Goal: Information Seeking & Learning: Learn about a topic

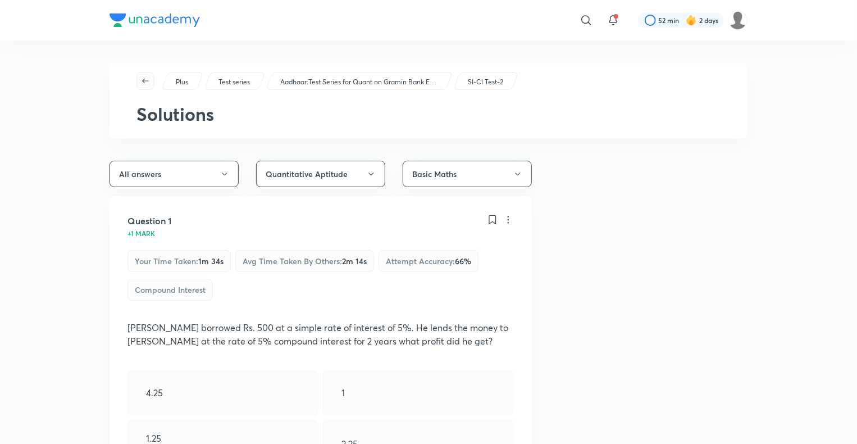
click at [151, 80] on span "button" at bounding box center [145, 80] width 17 height 9
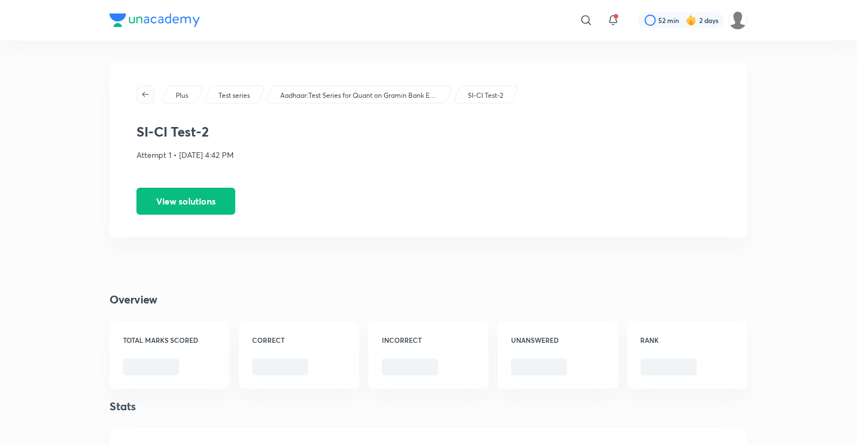
click at [145, 96] on icon "button" at bounding box center [145, 94] width 9 height 9
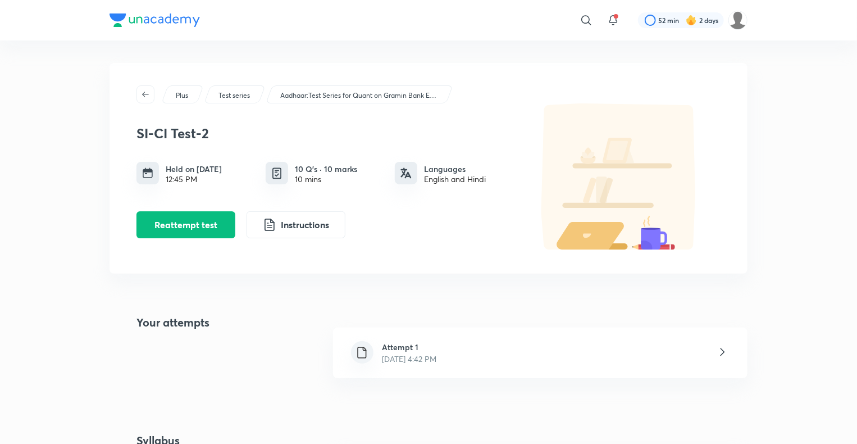
click at [145, 96] on icon "button" at bounding box center [145, 94] width 9 height 9
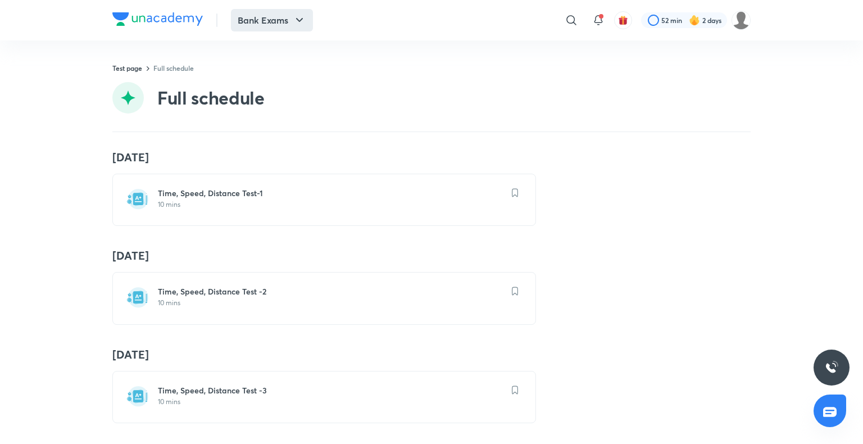
click at [289, 15] on button "Bank Exams" at bounding box center [272, 20] width 82 height 22
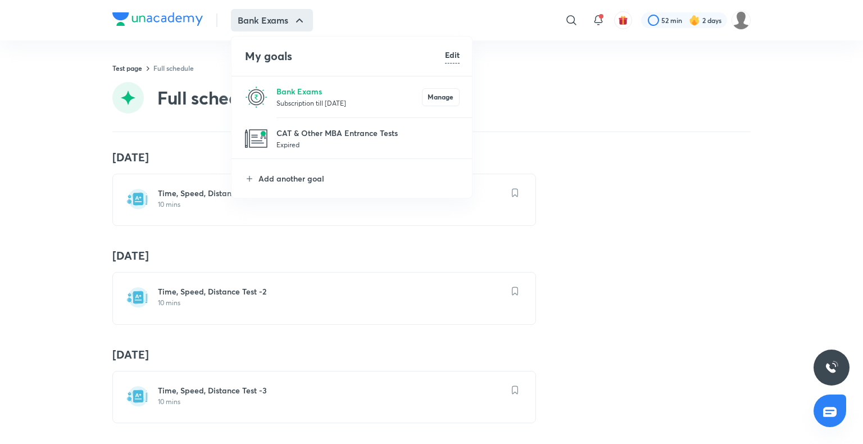
click at [315, 100] on p "Subscription till [DATE]" at bounding box center [349, 102] width 146 height 11
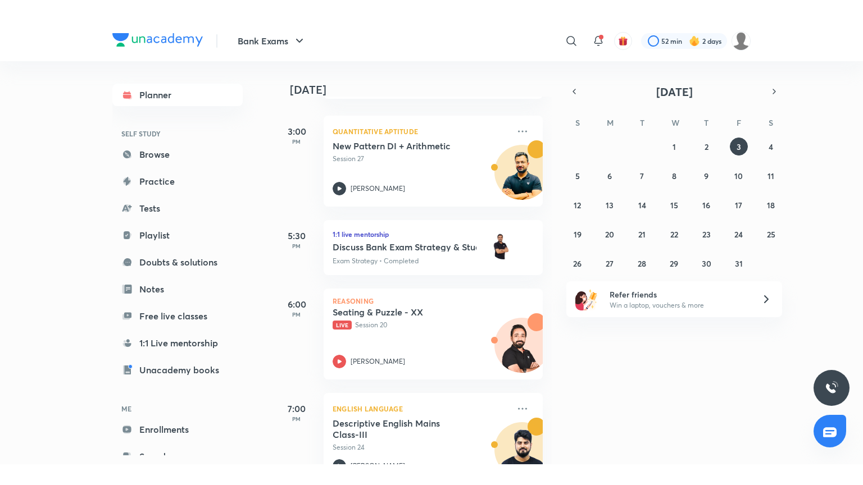
scroll to position [582, 0]
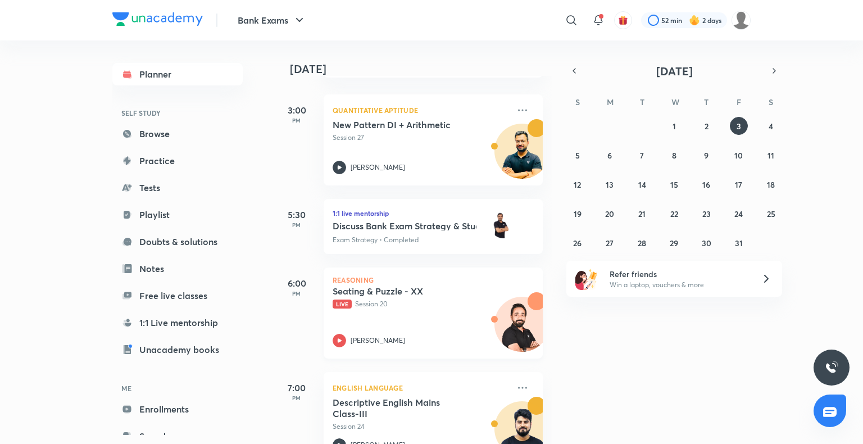
click at [338, 335] on icon at bounding box center [339, 340] width 13 height 13
